Goal: Check status: Check status

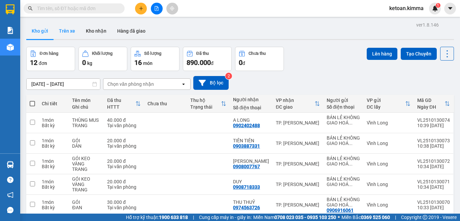
click at [70, 32] on button "Trên xe" at bounding box center [67, 31] width 27 height 16
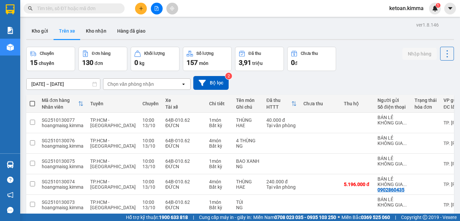
click at [77, 85] on input "[DATE] – [DATE]" at bounding box center [63, 84] width 73 height 11
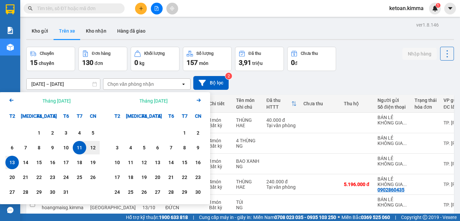
click at [8, 164] on div "13" at bounding box center [11, 163] width 9 height 8
type input "[DATE] – [DATE]"
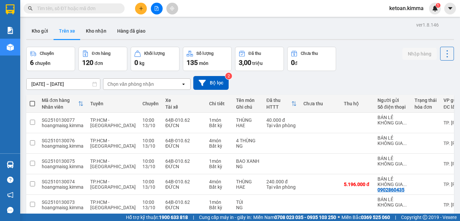
click at [185, 85] on icon "open" at bounding box center [183, 83] width 5 height 5
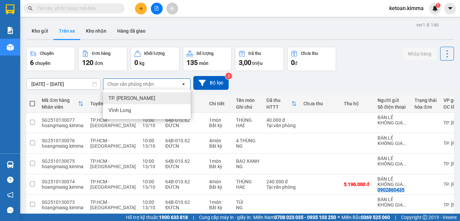
click at [114, 98] on span "TP. [PERSON_NAME]" at bounding box center [131, 98] width 47 height 7
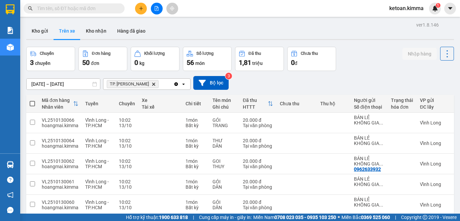
scroll to position [124, 0]
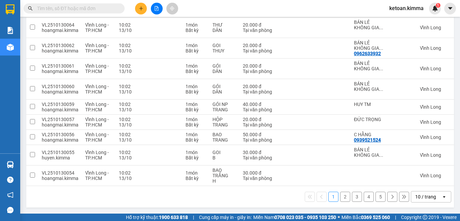
click at [376, 199] on button "5" at bounding box center [381, 197] width 10 height 10
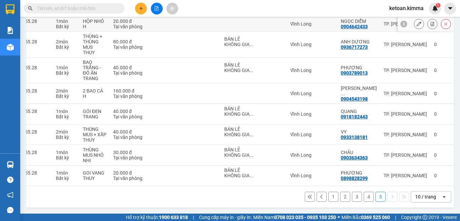
scroll to position [140, 0]
click at [364, 194] on button "4" at bounding box center [369, 197] width 10 height 10
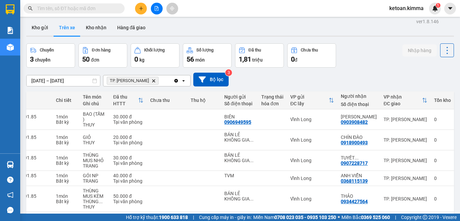
scroll to position [0, 0]
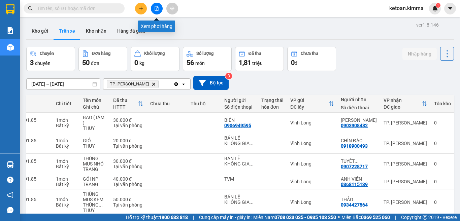
drag, startPoint x: 160, startPoint y: 6, endPoint x: 159, endPoint y: 15, distance: 9.8
click at [160, 6] on button at bounding box center [157, 9] width 12 height 12
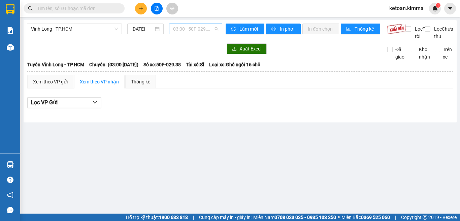
click at [191, 30] on span "03:00 - 50F-029.38" at bounding box center [195, 29] width 45 height 10
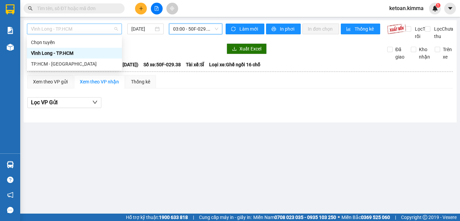
click at [98, 28] on span "Vĩnh Long - TP.HCM" at bounding box center [74, 29] width 87 height 10
click at [75, 63] on div "TP.HCM - [GEOGRAPHIC_DATA]" at bounding box center [74, 63] width 87 height 7
type input "[DATE]"
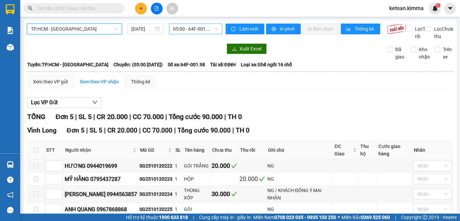
click at [183, 28] on span "05:00 - 64F-001.98" at bounding box center [195, 29] width 45 height 10
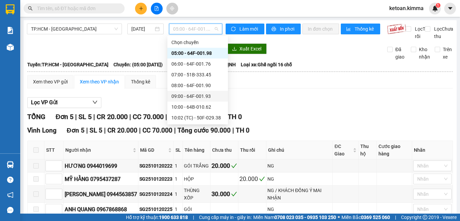
click at [200, 96] on div "09:00 - 64F-001.93" at bounding box center [197, 96] width 53 height 7
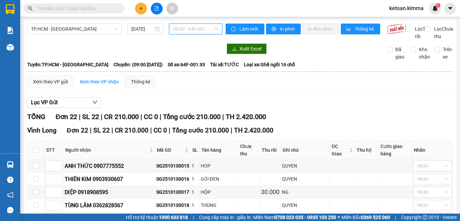
click at [190, 30] on span "09:00 - 64F-001.93" at bounding box center [195, 29] width 45 height 10
click at [123, 40] on div "TP.HCM - Vĩnh Long [DATE] 09:00 - 64F-001.93" at bounding box center [124, 32] width 195 height 17
click at [138, 27] on input "[DATE]" at bounding box center [142, 28] width 22 height 7
